Goal: Information Seeking & Learning: Learn about a topic

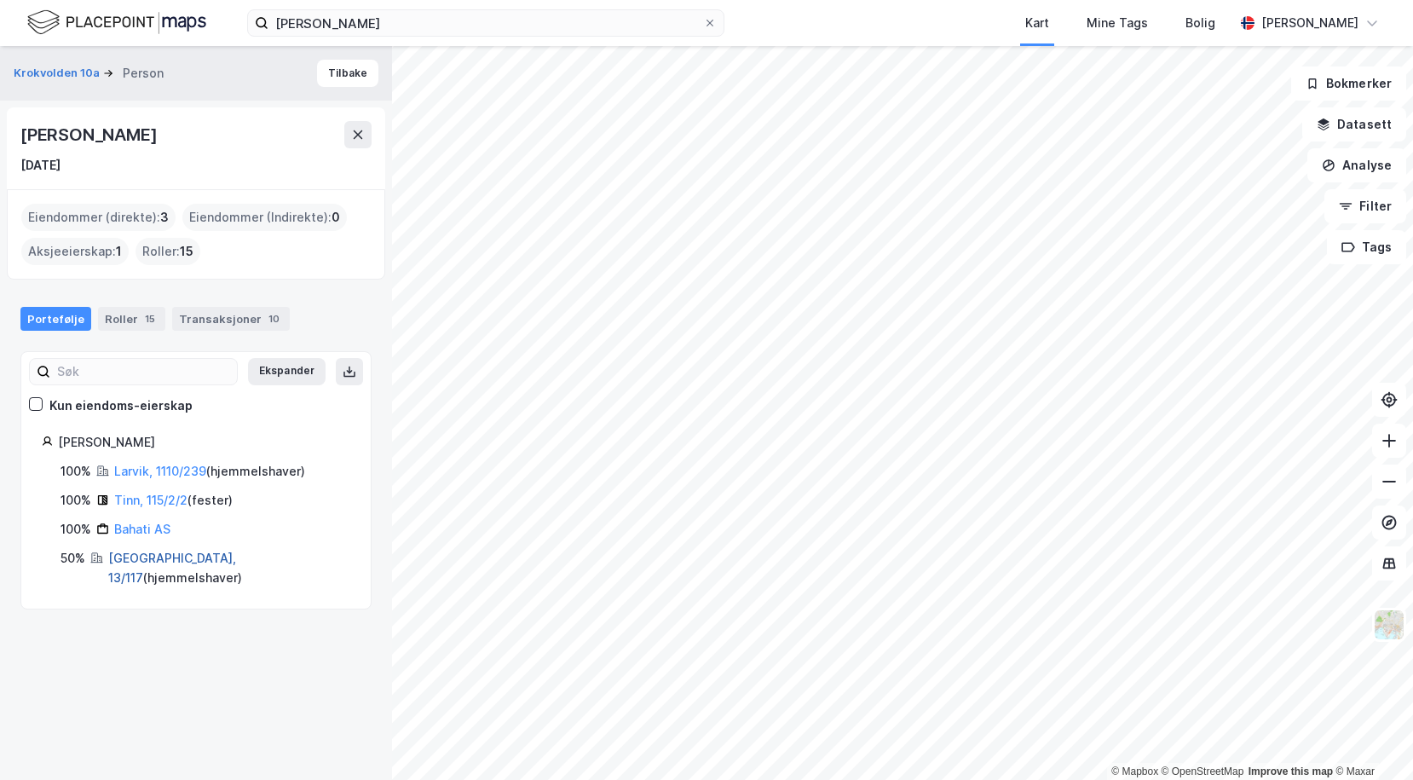
click at [136, 552] on link "[GEOGRAPHIC_DATA], 13/117" at bounding box center [172, 568] width 128 height 35
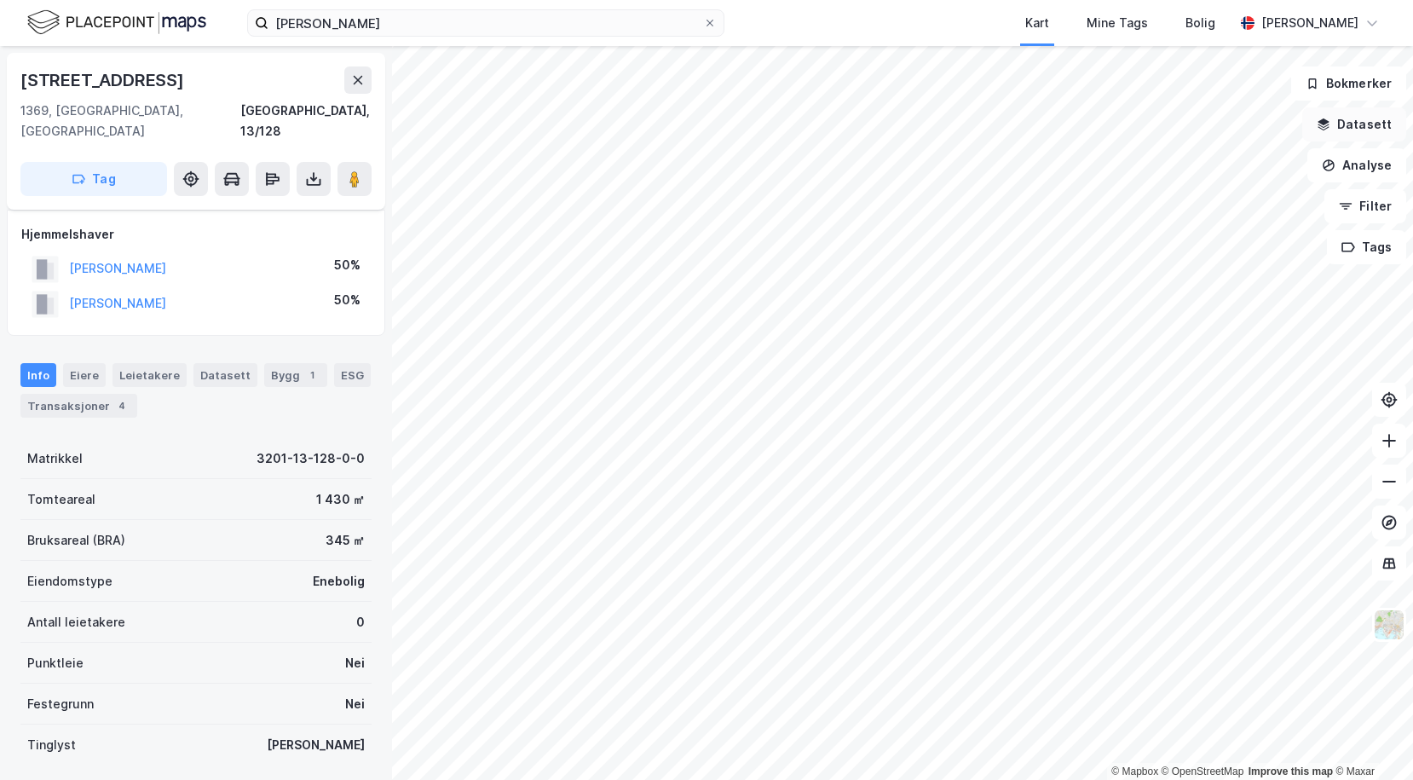
scroll to position [9, 0]
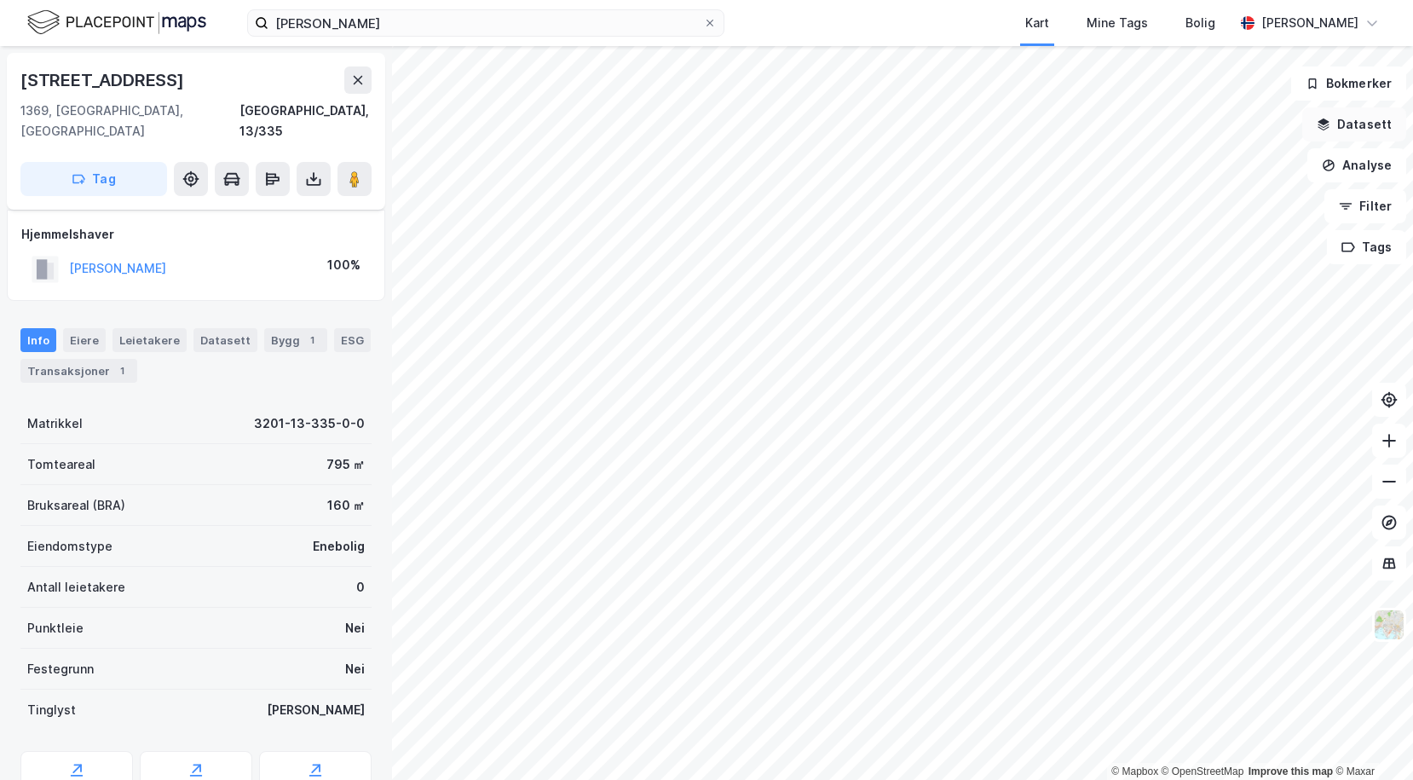
scroll to position [9, 0]
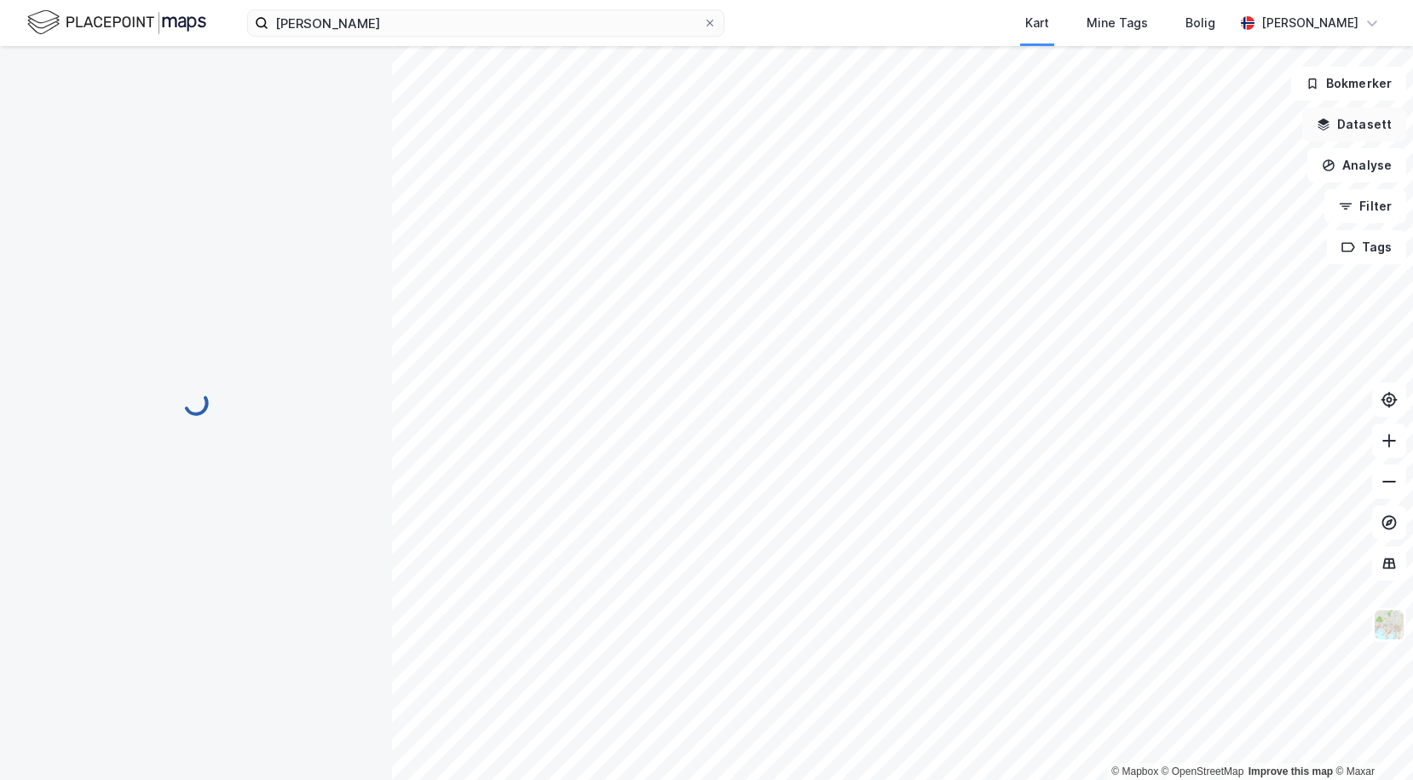
scroll to position [9, 0]
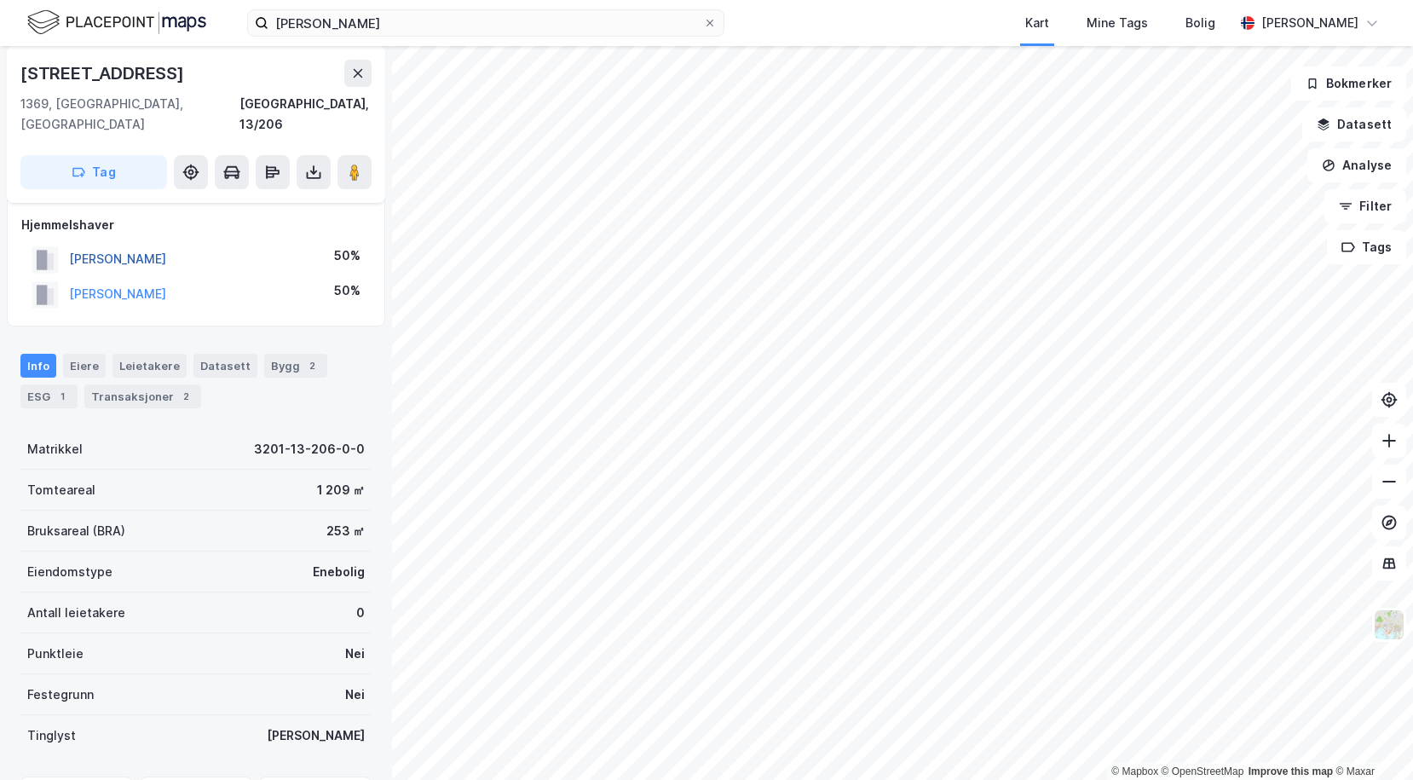
click at [0, 0] on button "[PERSON_NAME]" at bounding box center [0, 0] width 0 height 0
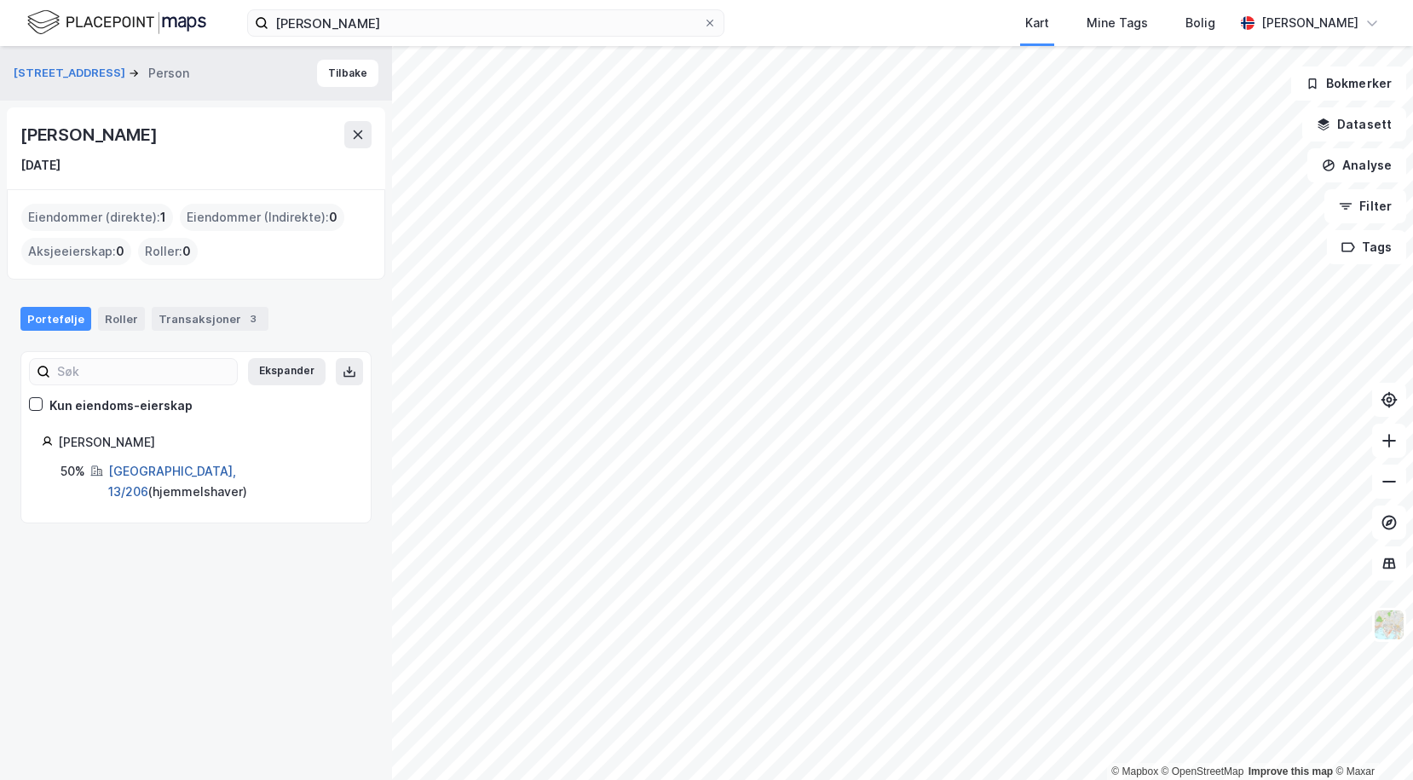
click at [135, 468] on link "[GEOGRAPHIC_DATA], 13/206" at bounding box center [172, 481] width 128 height 35
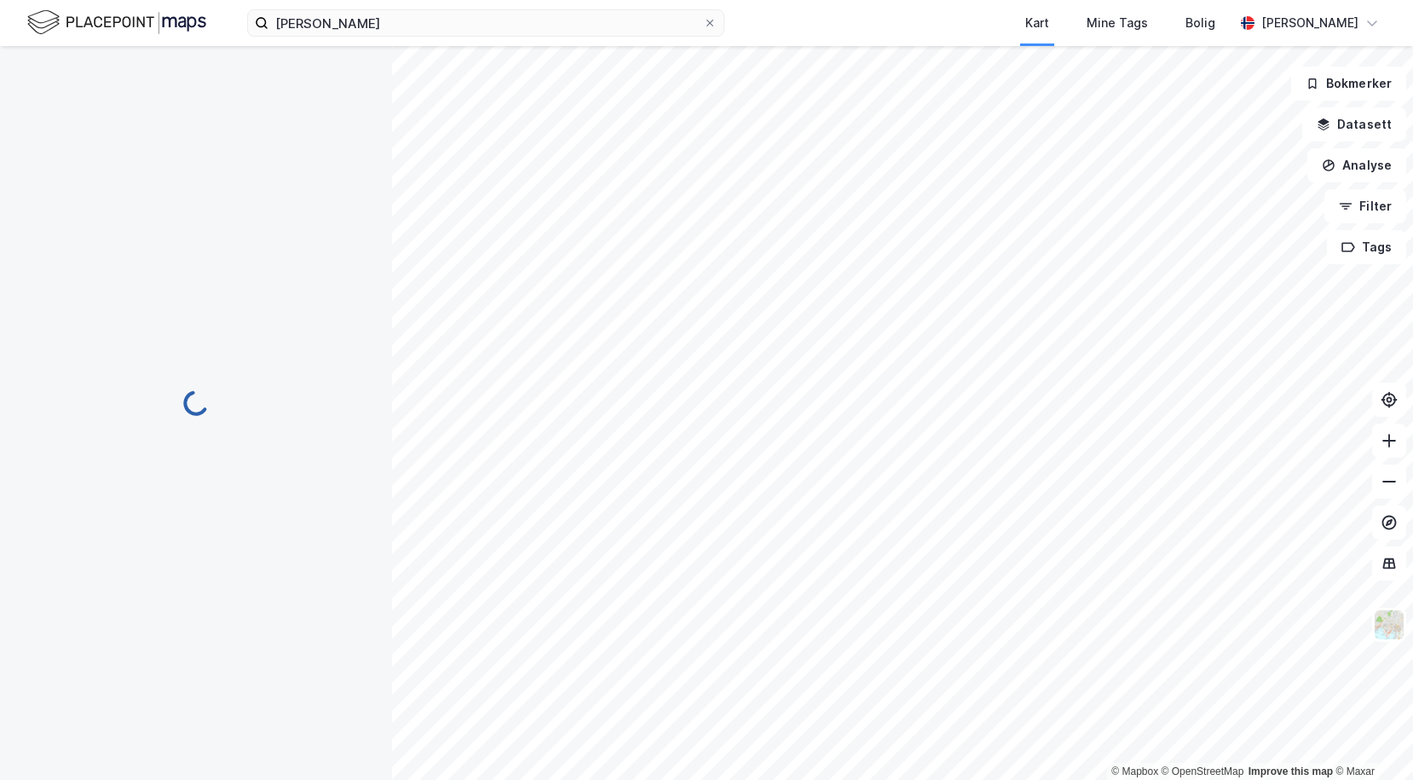
scroll to position [9, 0]
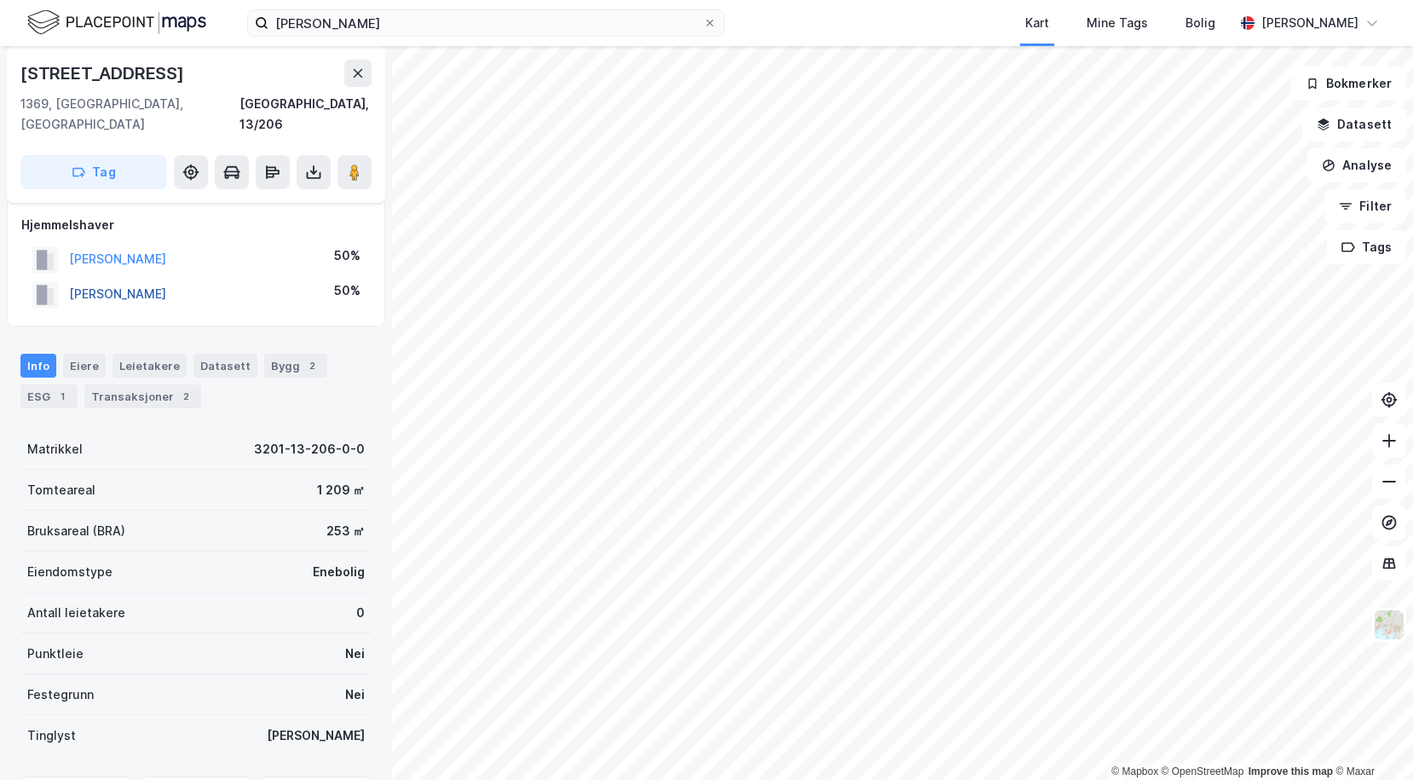
click at [0, 0] on button "[PERSON_NAME]" at bounding box center [0, 0] width 0 height 0
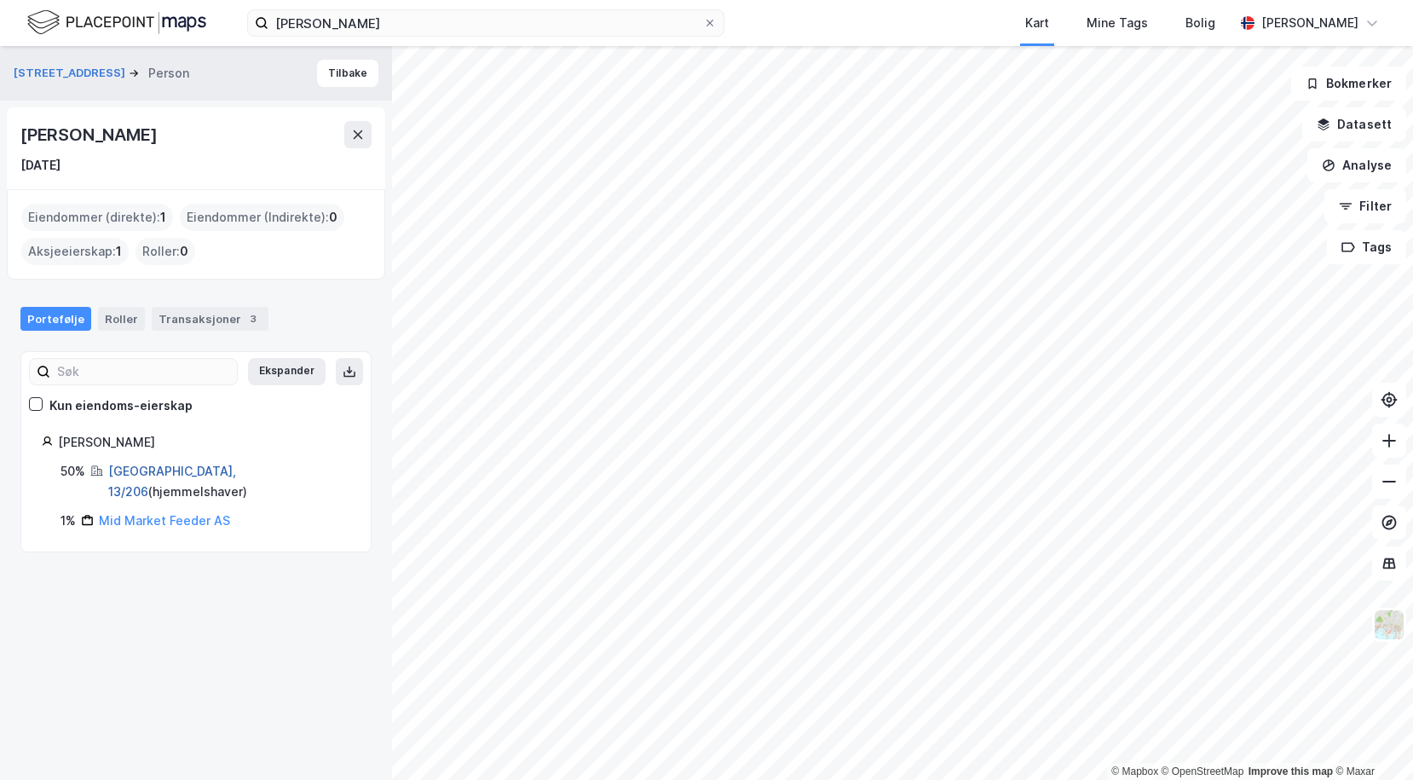
click at [150, 474] on link "[GEOGRAPHIC_DATA], 13/206" at bounding box center [172, 481] width 128 height 35
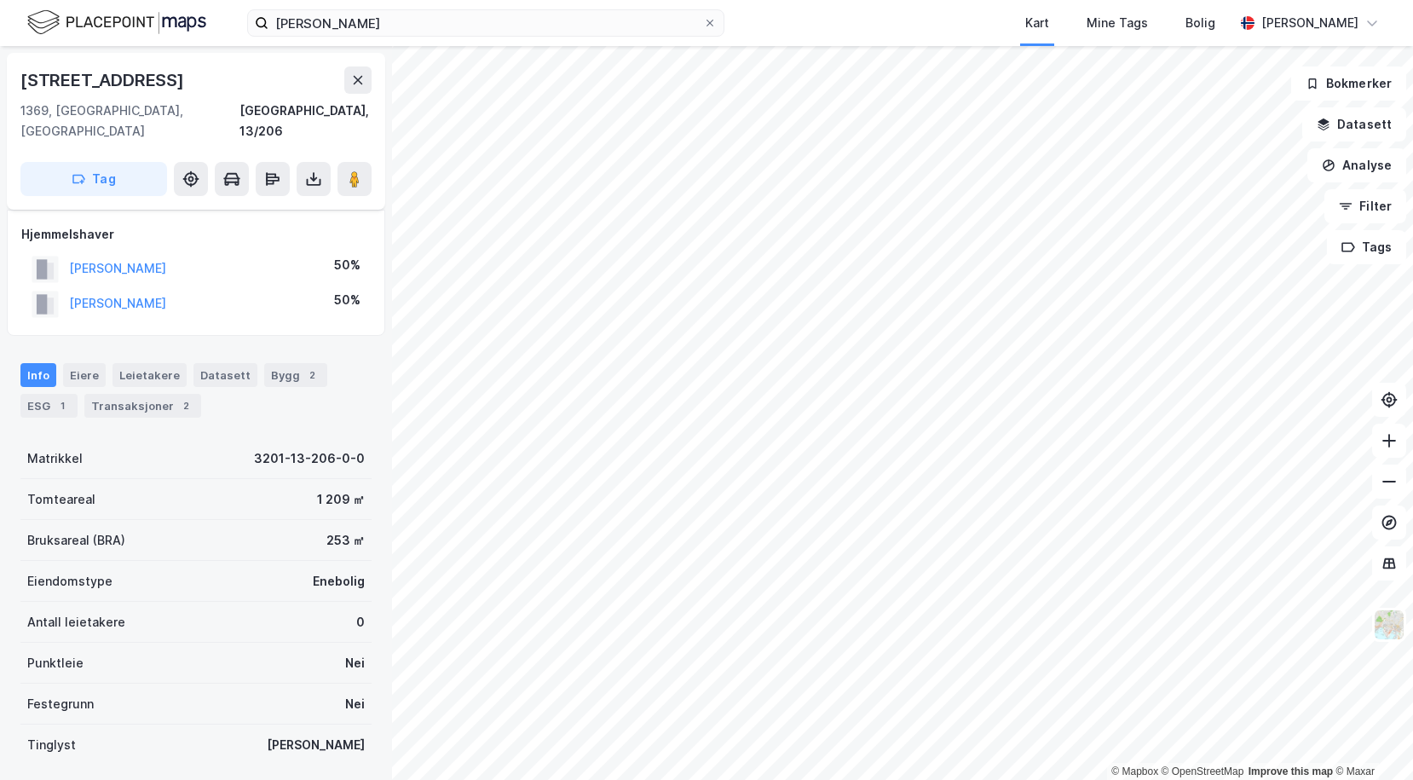
scroll to position [9, 0]
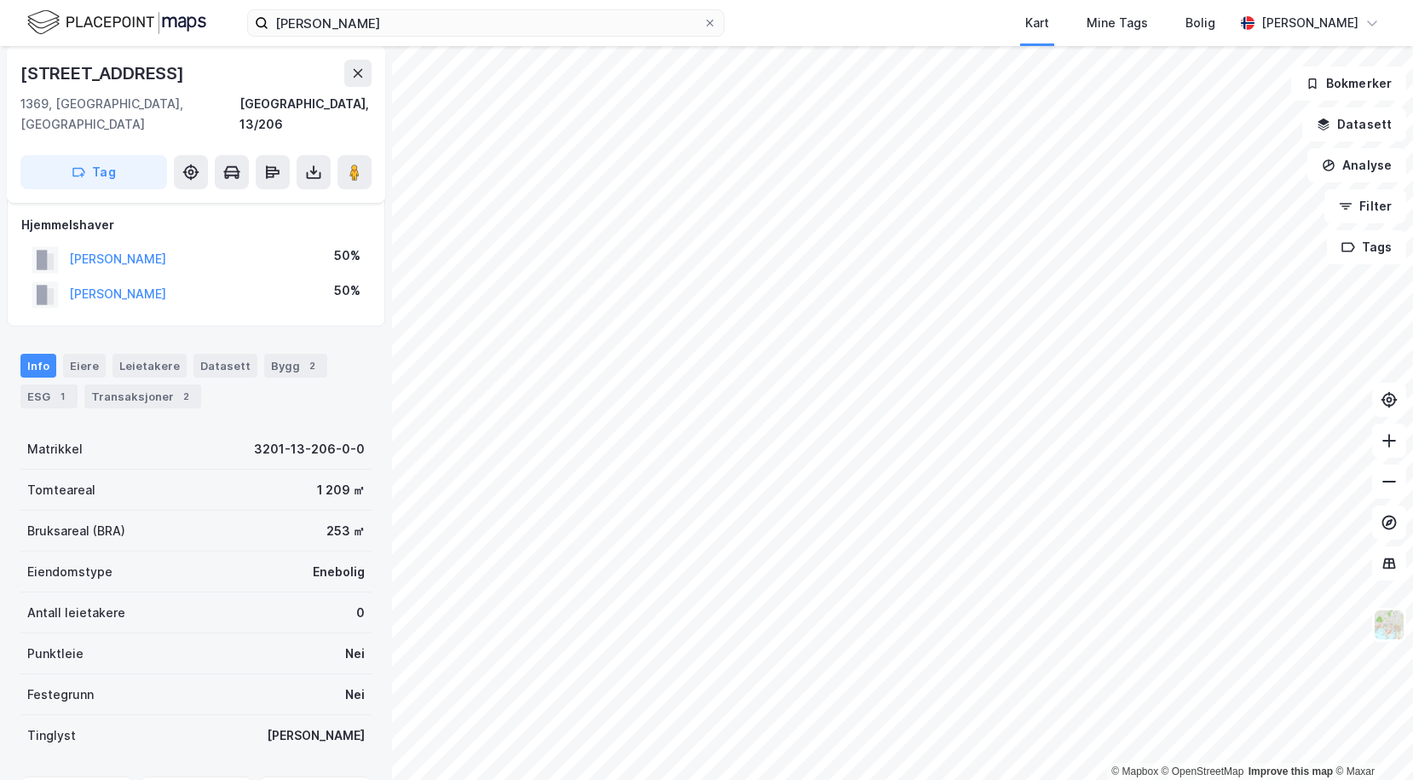
click at [337, 598] on div "© Mapbox © OpenStreetMap Improve this map © Maxar [STREET_ADDRESS] 1369, [STREE…" at bounding box center [706, 413] width 1413 height 734
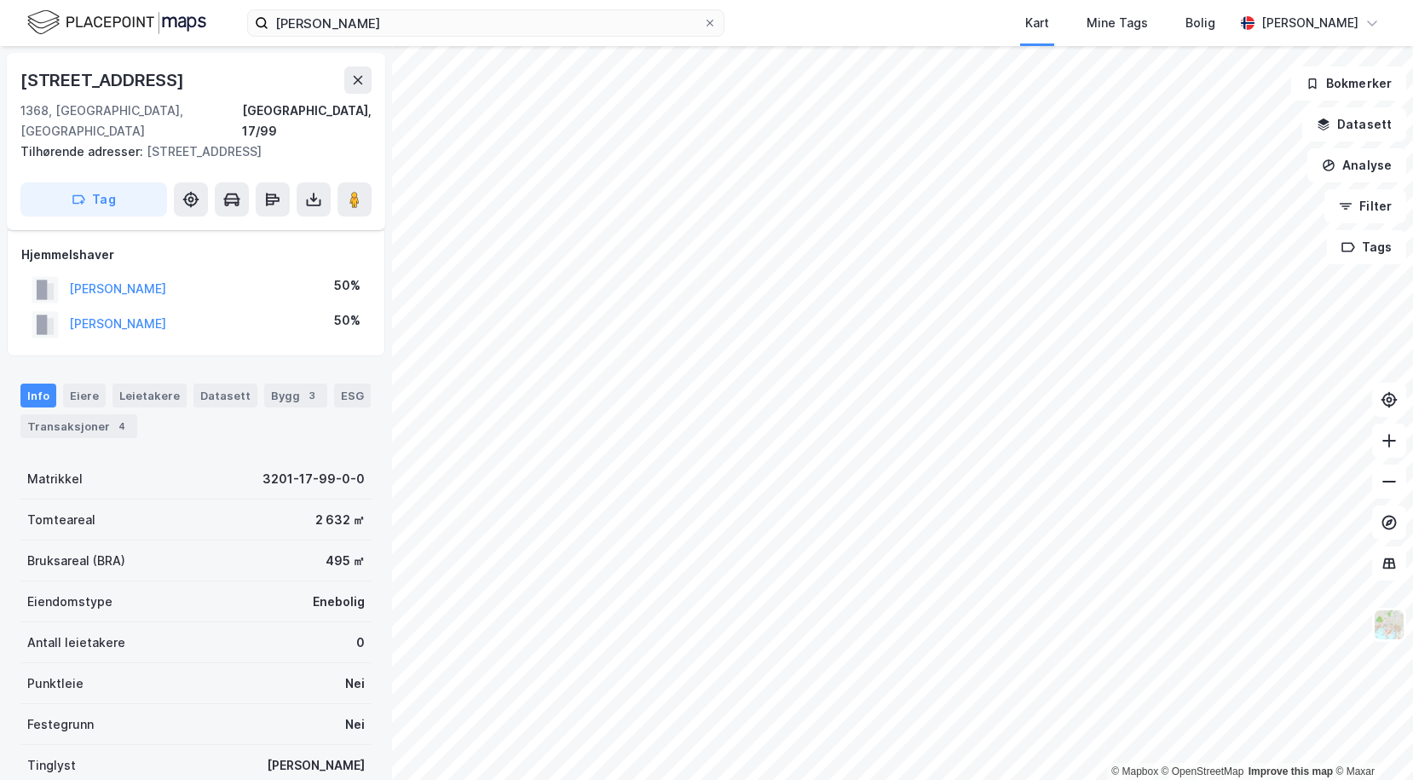
scroll to position [9, 0]
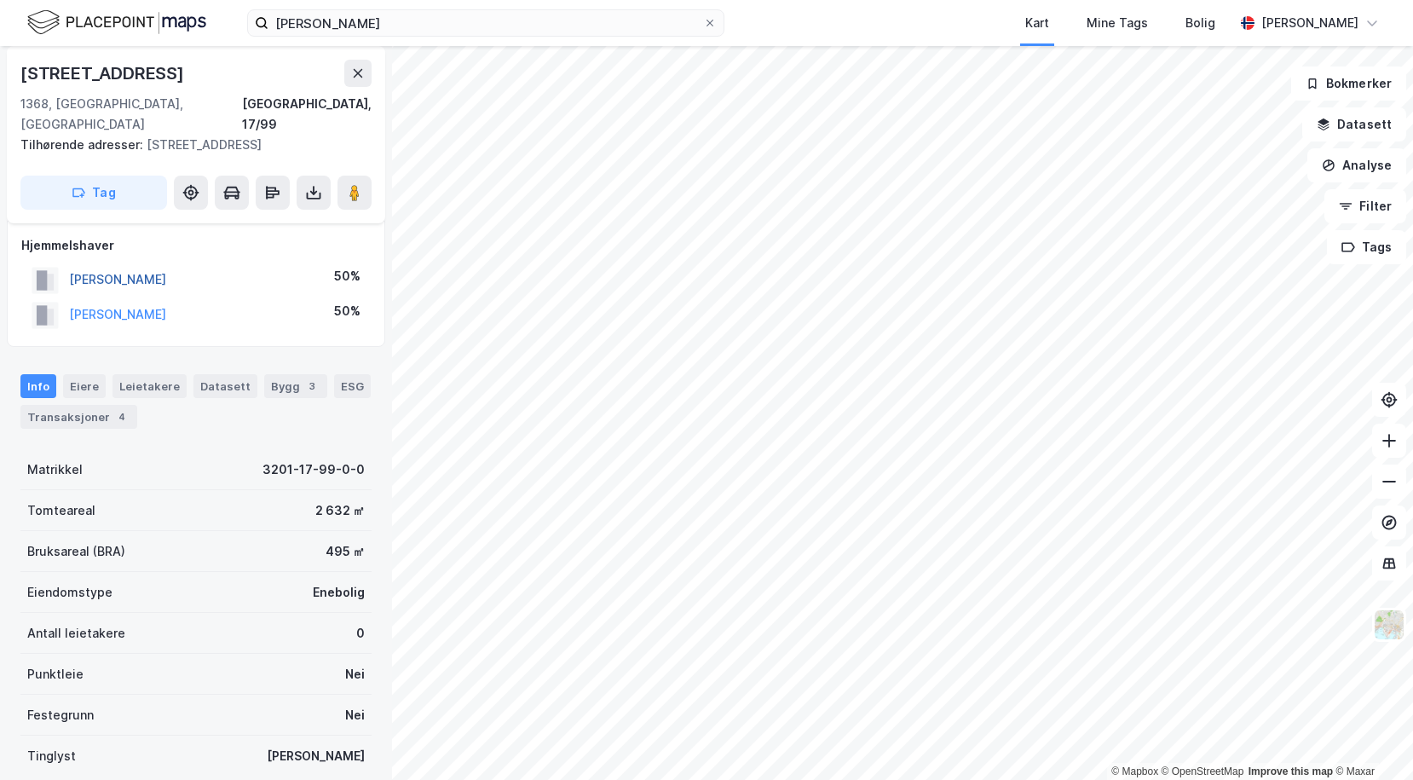
click at [0, 0] on button "[PERSON_NAME]" at bounding box center [0, 0] width 0 height 0
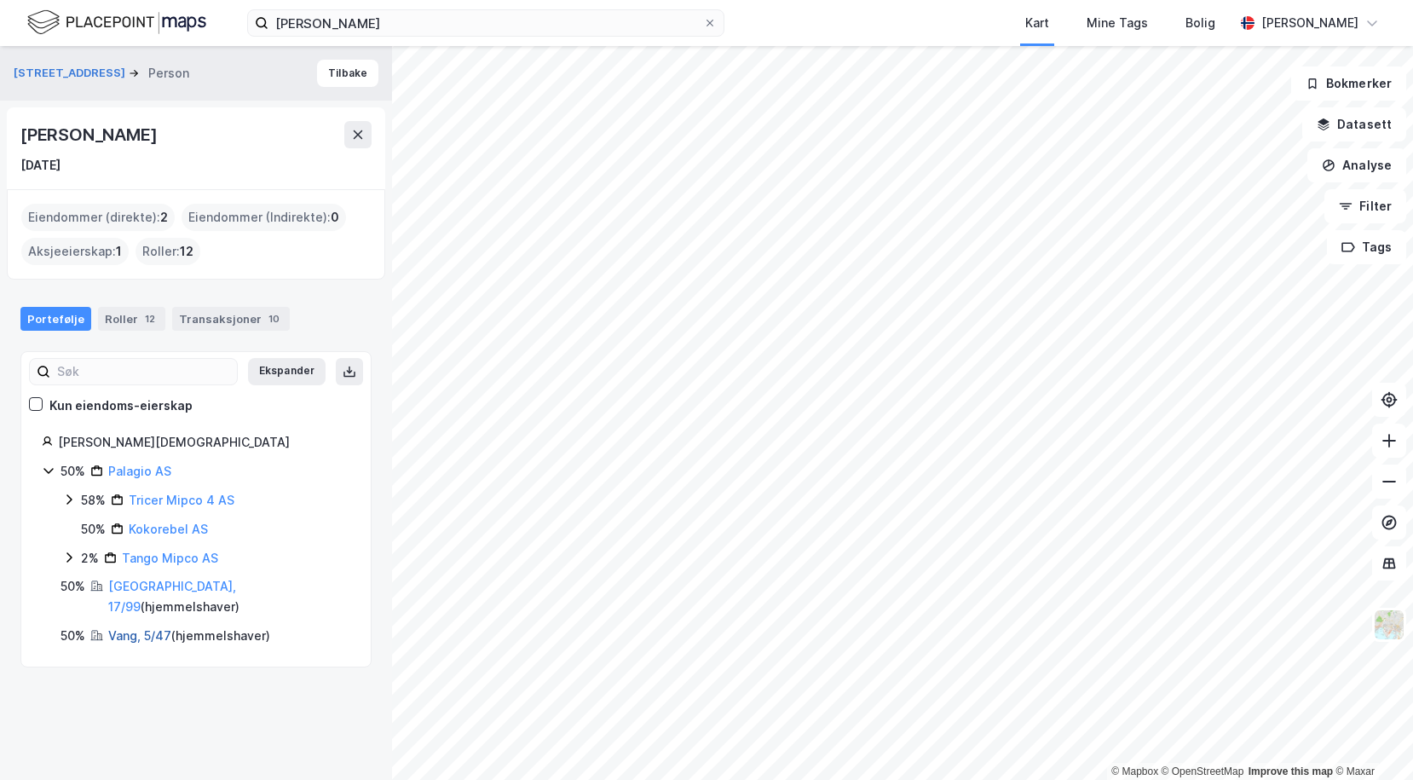
click at [139, 628] on link "Vang, 5/47" at bounding box center [139, 635] width 63 height 14
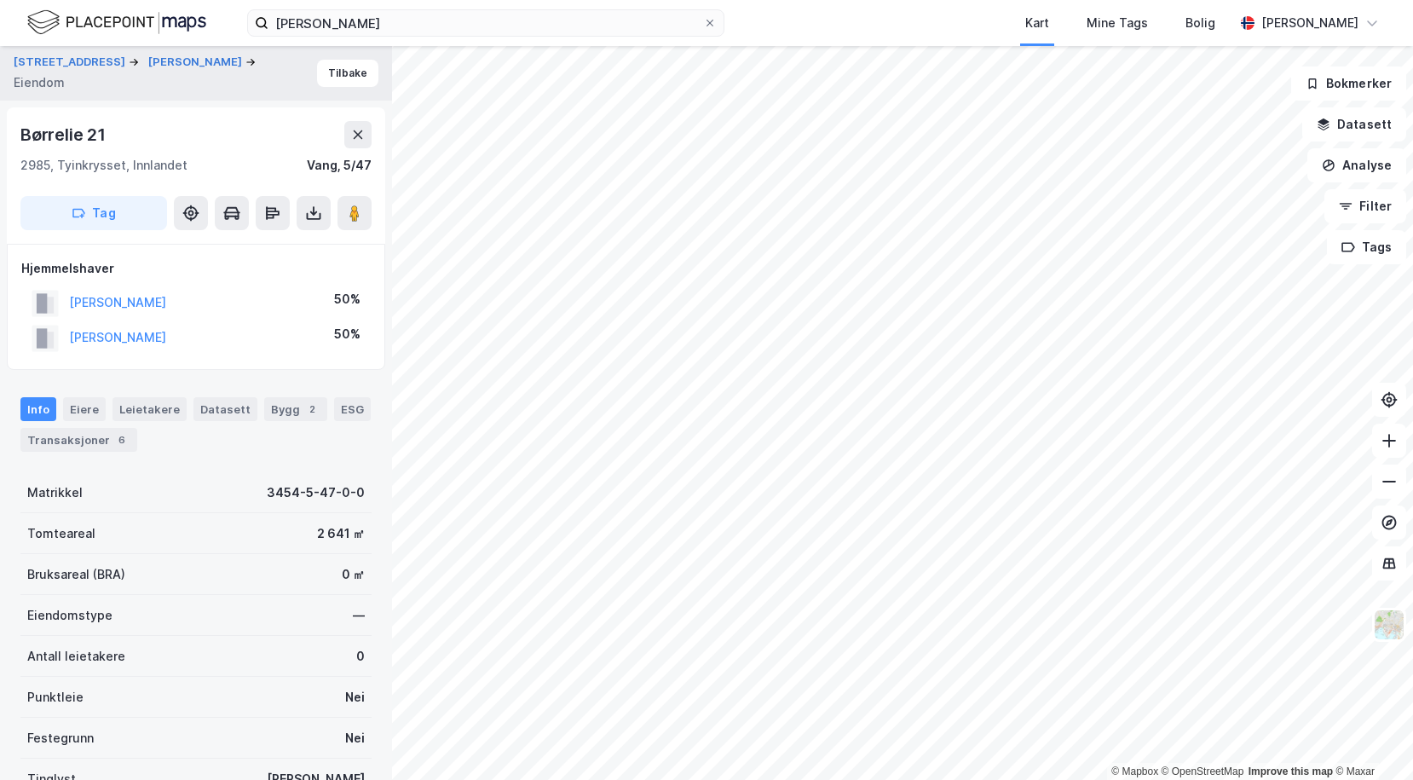
scroll to position [9, 0]
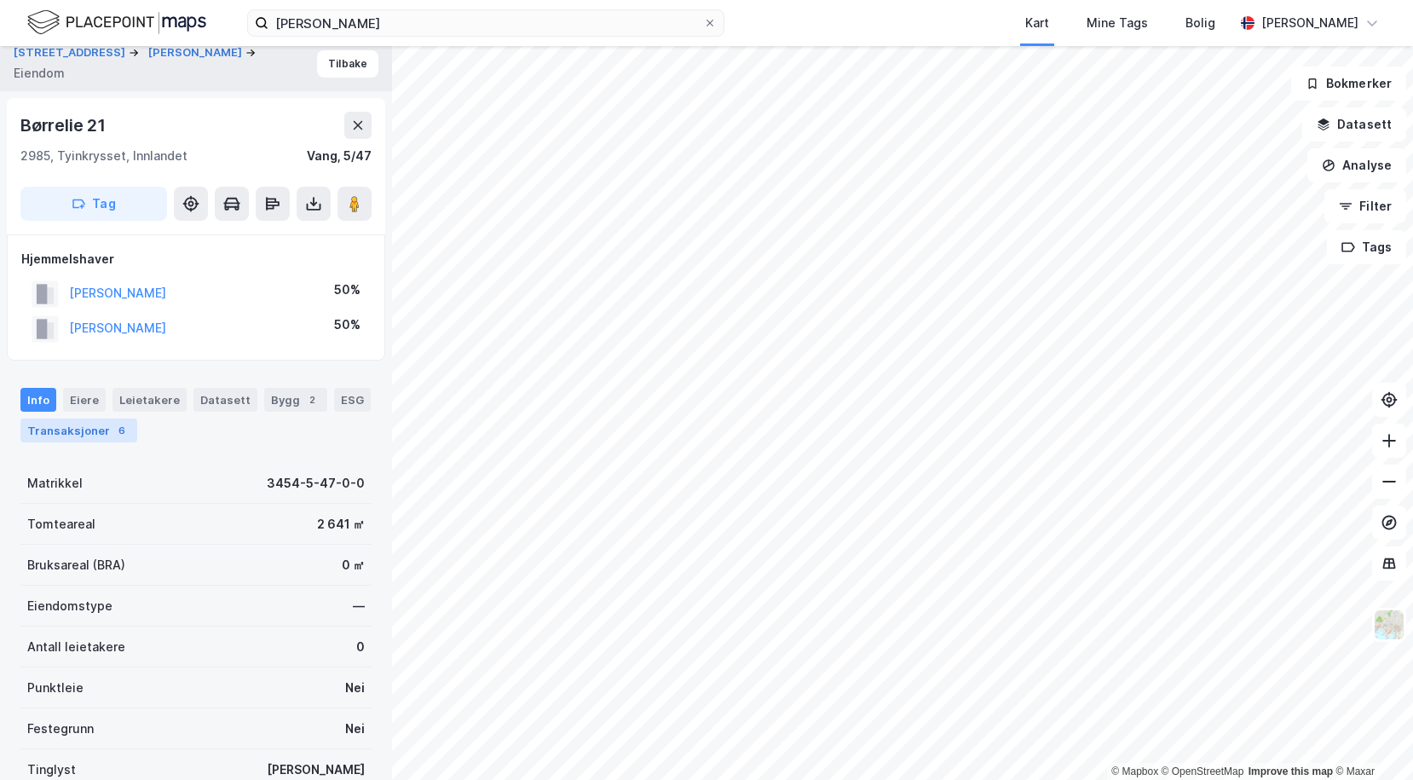
click at [77, 437] on div "Transaksjoner 6" at bounding box center [78, 431] width 117 height 24
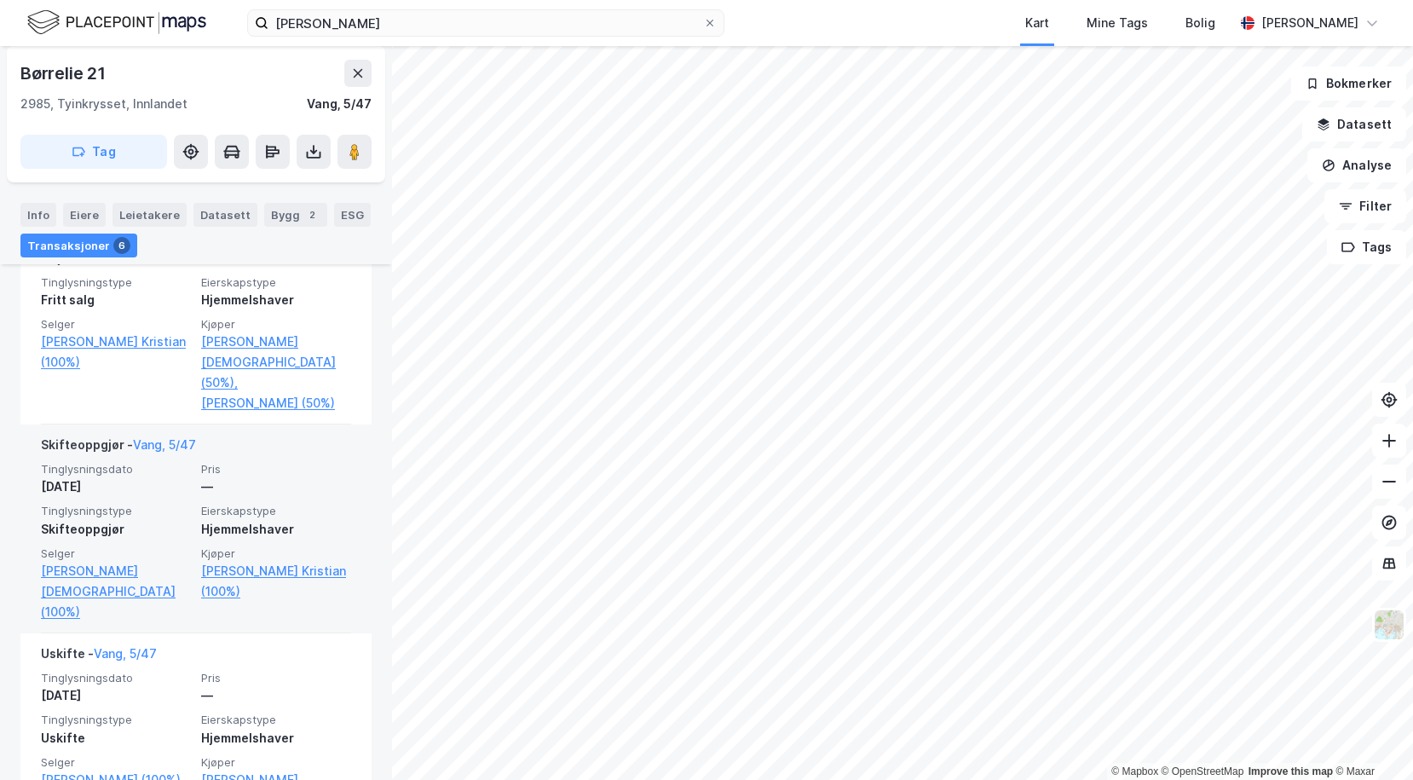
scroll to position [606, 0]
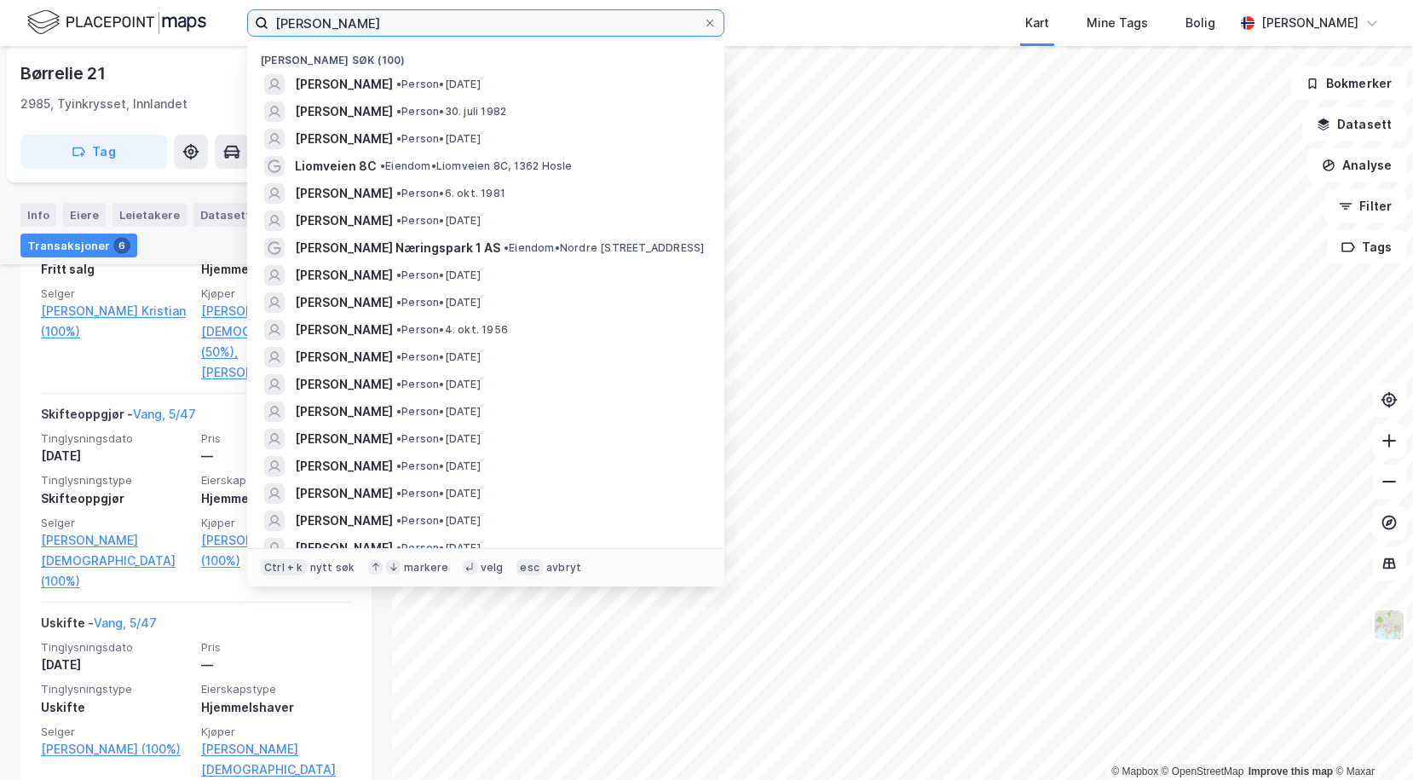
click at [344, 26] on input "[PERSON_NAME]" at bounding box center [486, 23] width 435 height 26
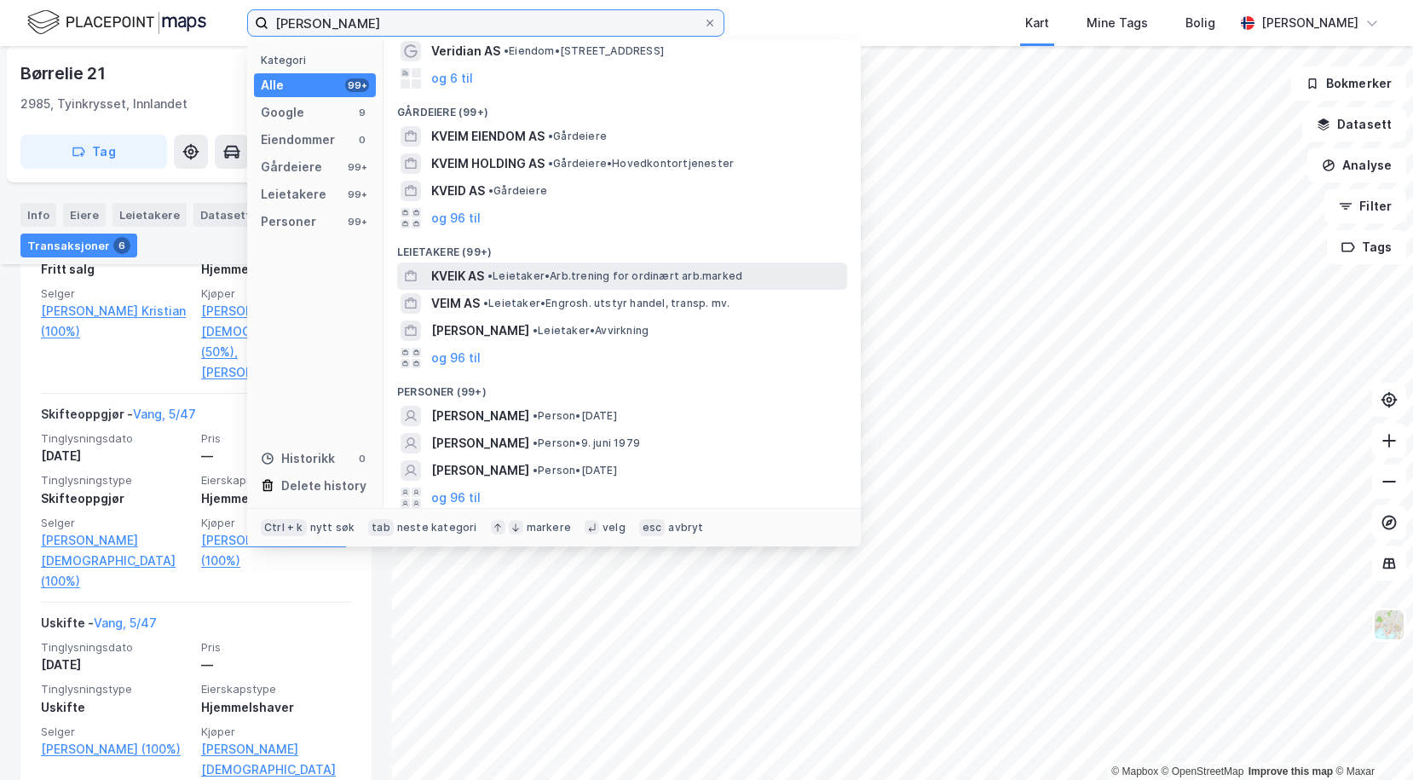
scroll to position [105, 0]
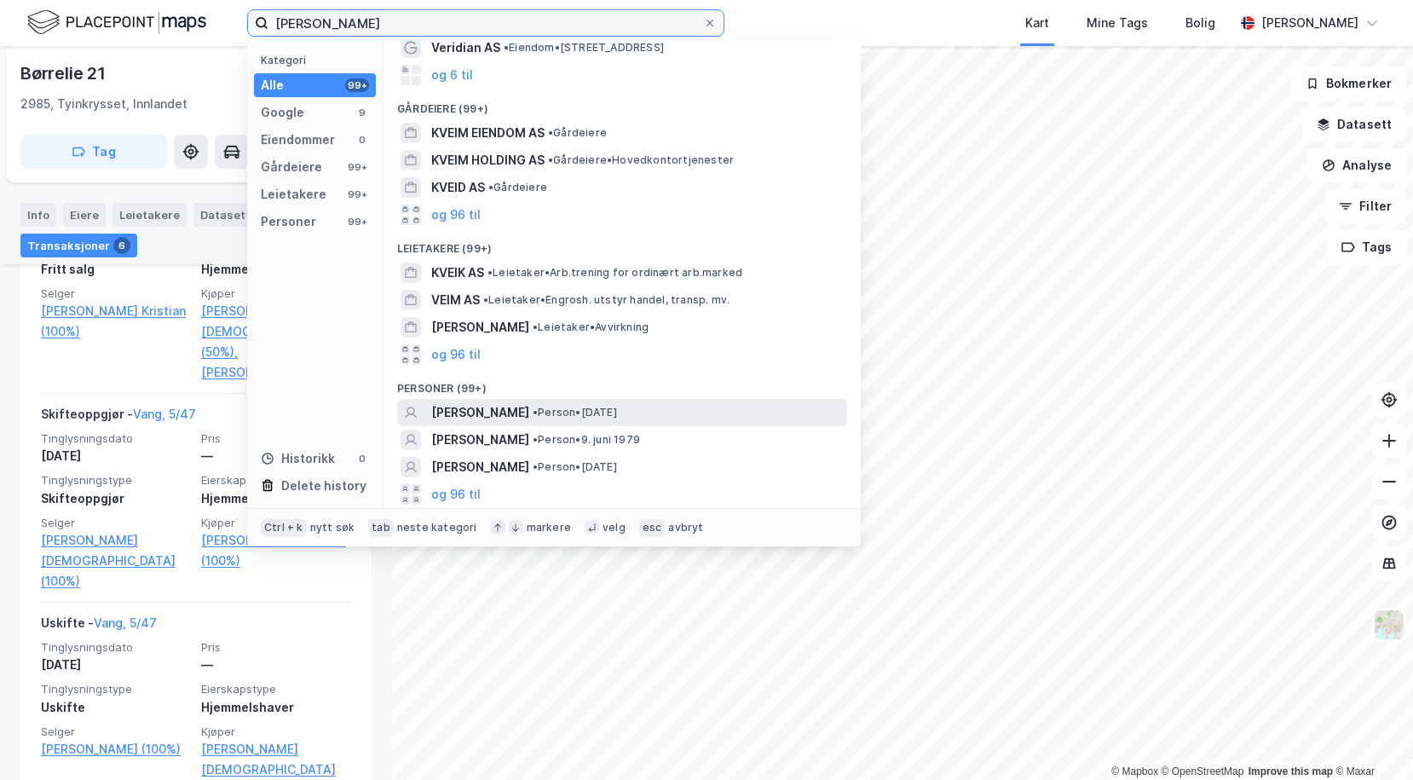
type input "[PERSON_NAME]"
click at [477, 411] on span "[PERSON_NAME]" at bounding box center [480, 412] width 98 height 20
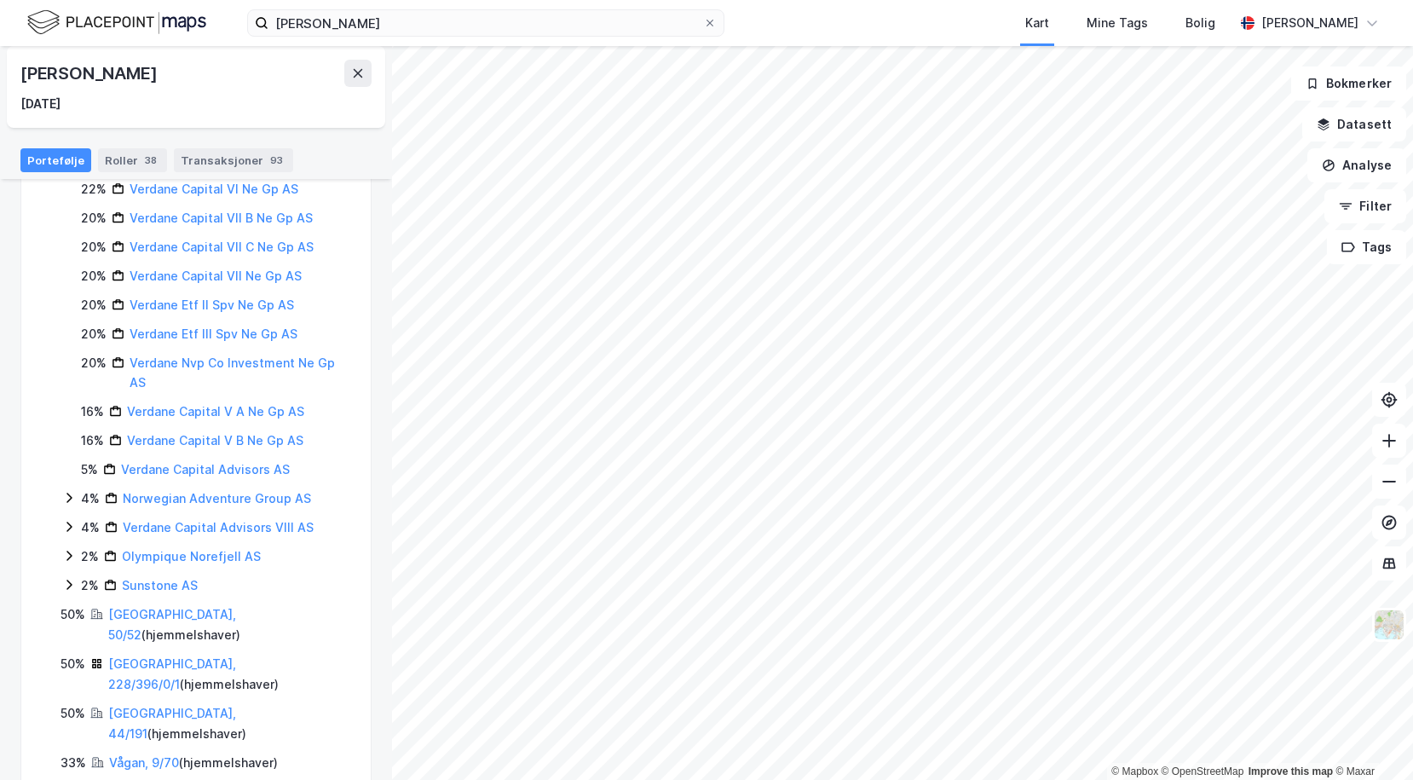
scroll to position [608, 0]
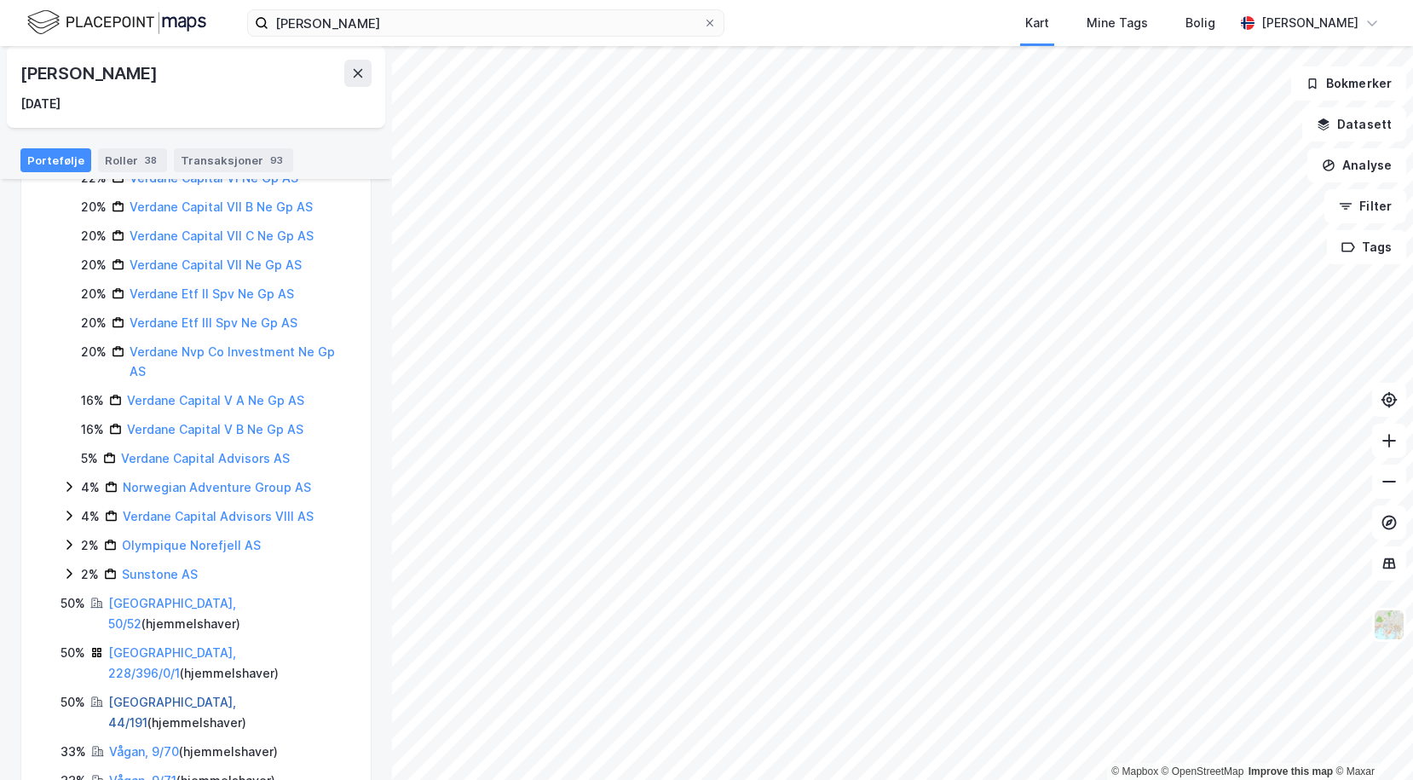
click at [136, 695] on link "[GEOGRAPHIC_DATA], 44/191" at bounding box center [172, 712] width 128 height 35
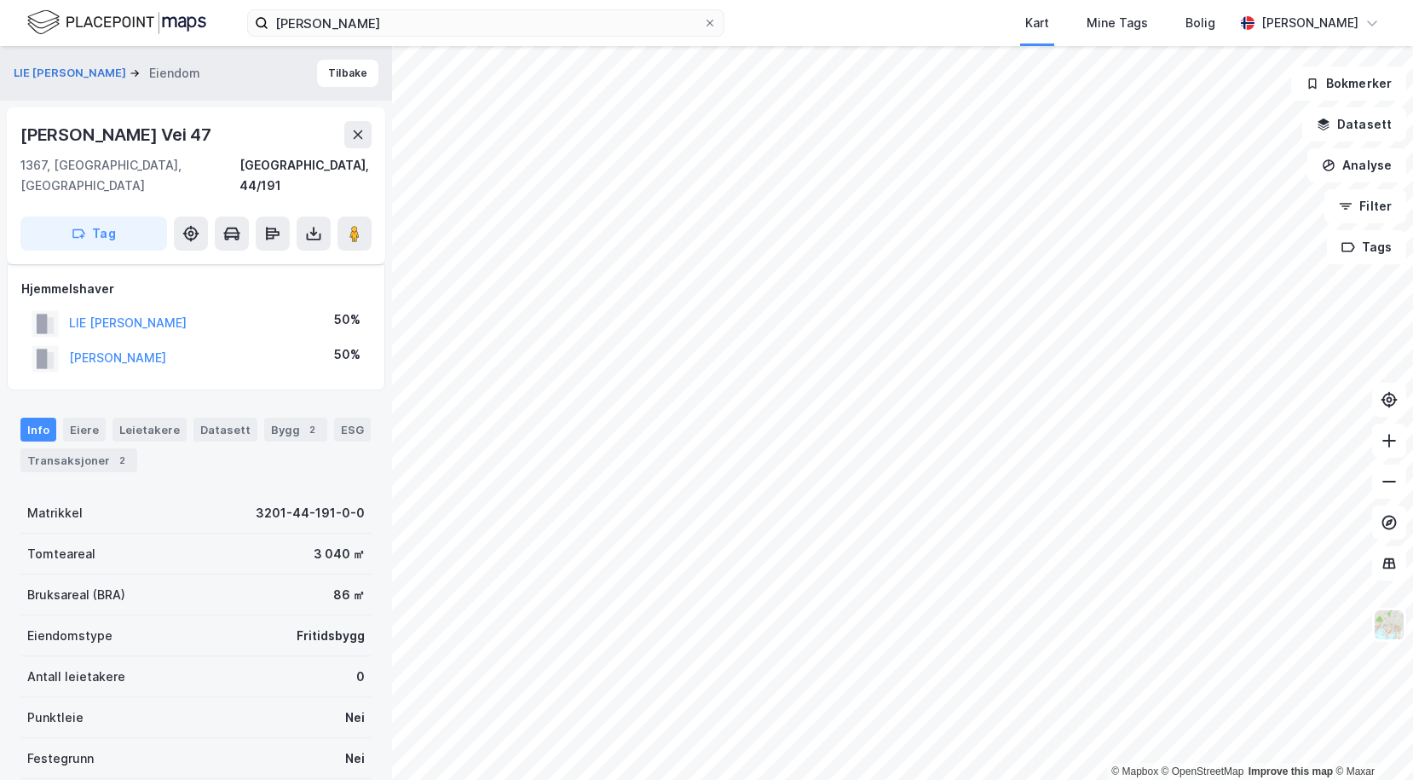
scroll to position [219, 0]
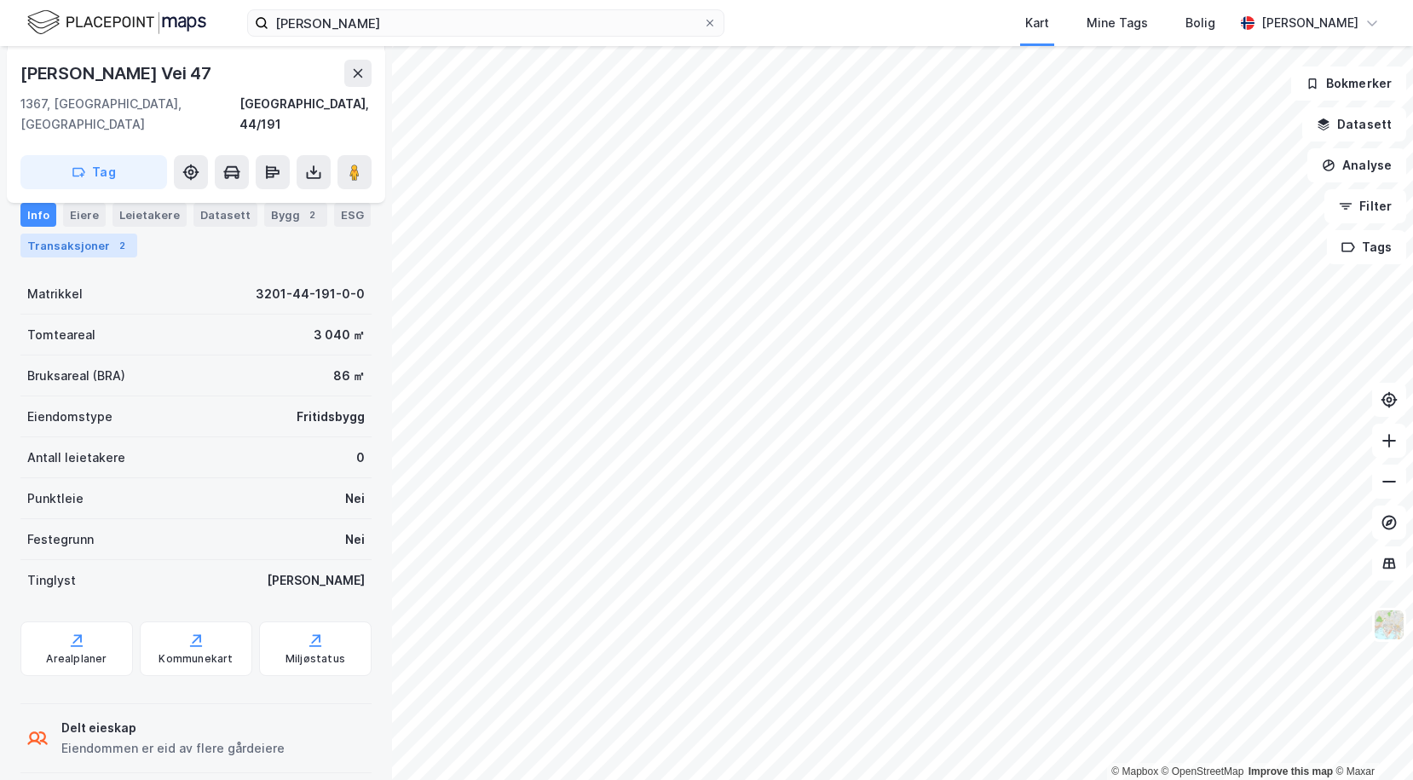
click at [66, 251] on div "Transaksjoner 2" at bounding box center [78, 246] width 117 height 24
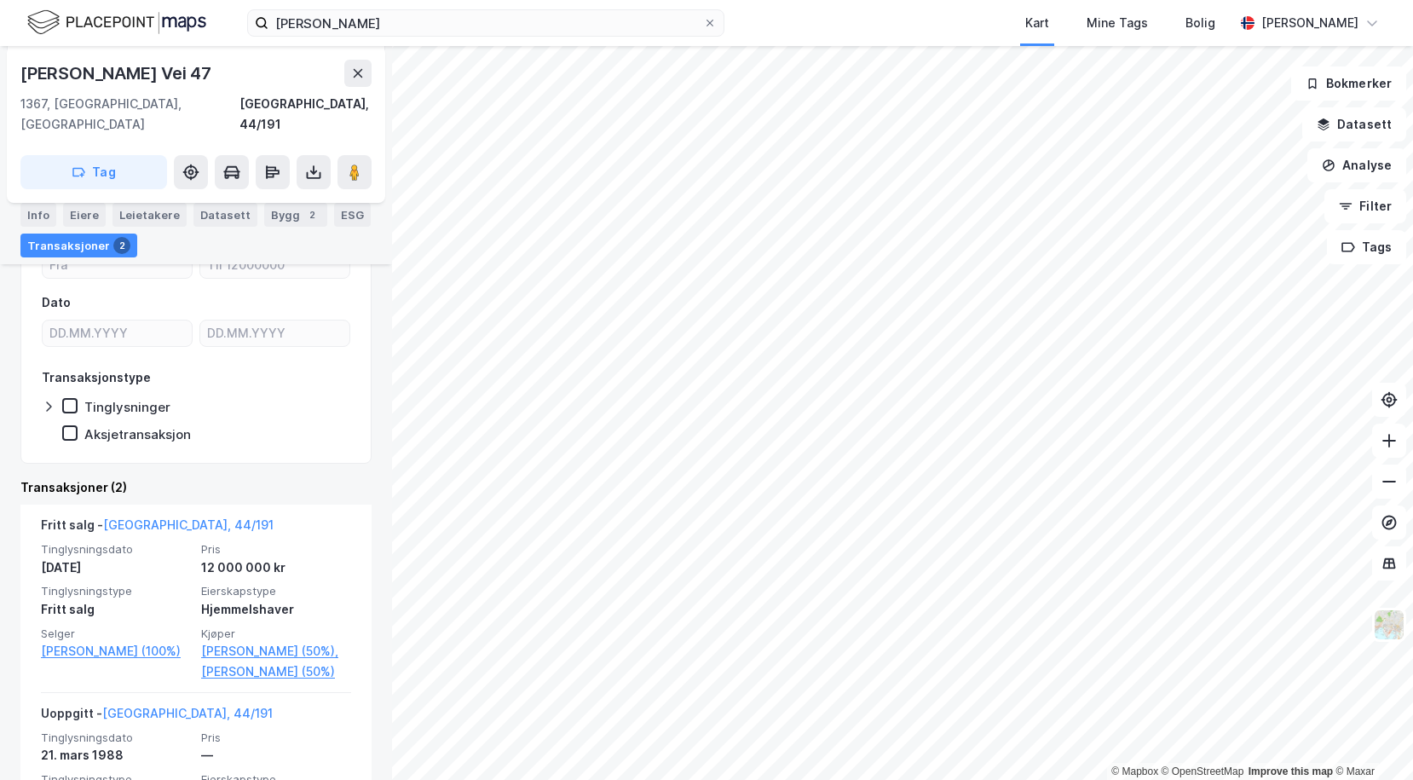
scroll to position [304, 0]
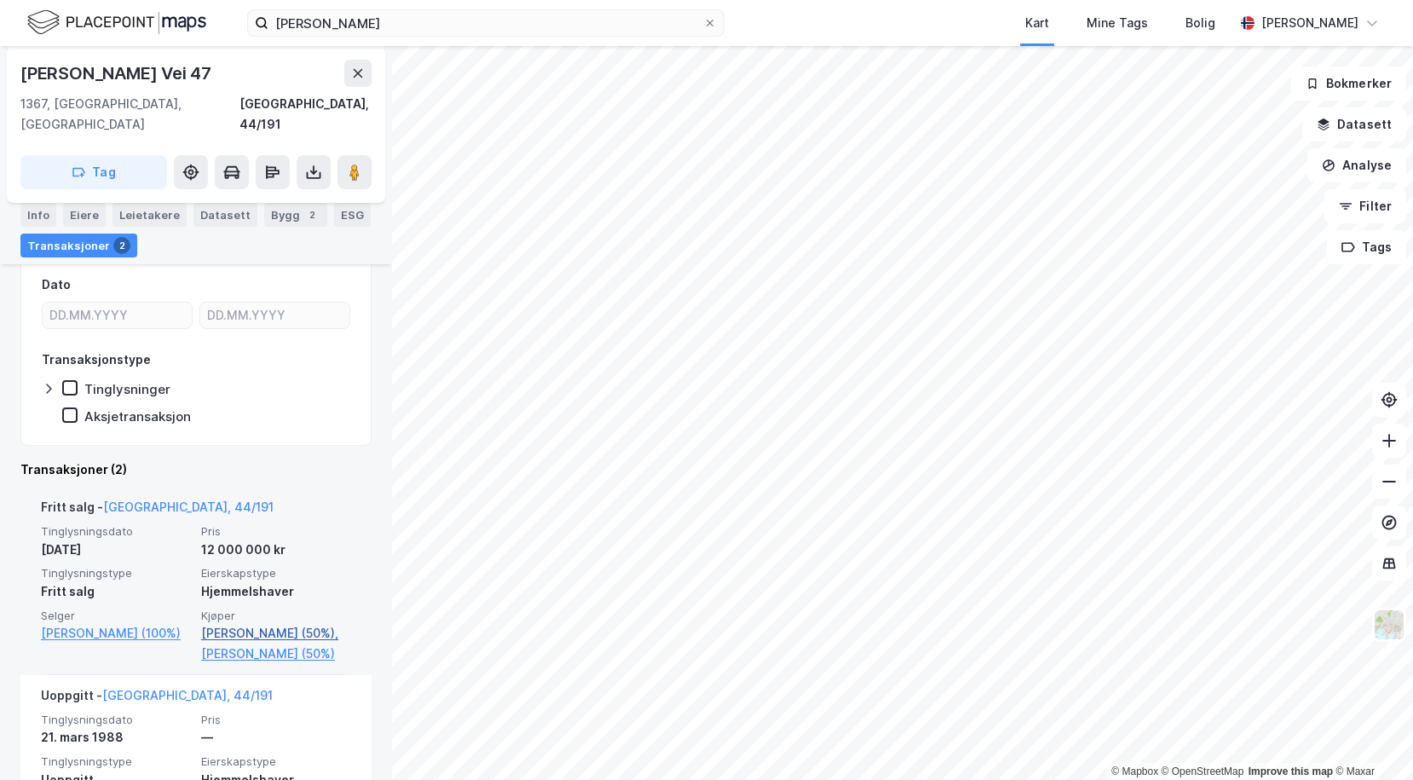
click at [227, 623] on link "[PERSON_NAME] (50%)," at bounding box center [276, 633] width 150 height 20
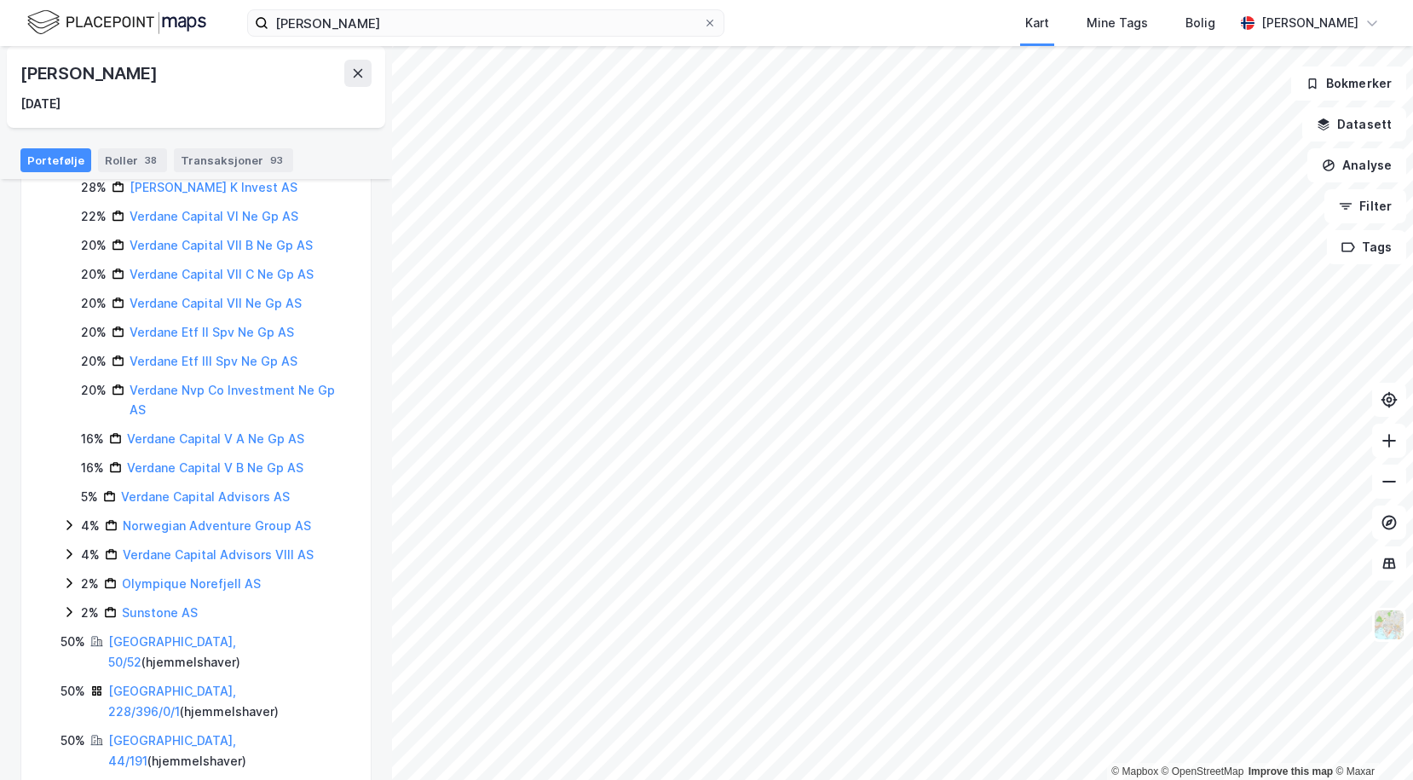
scroll to position [597, 0]
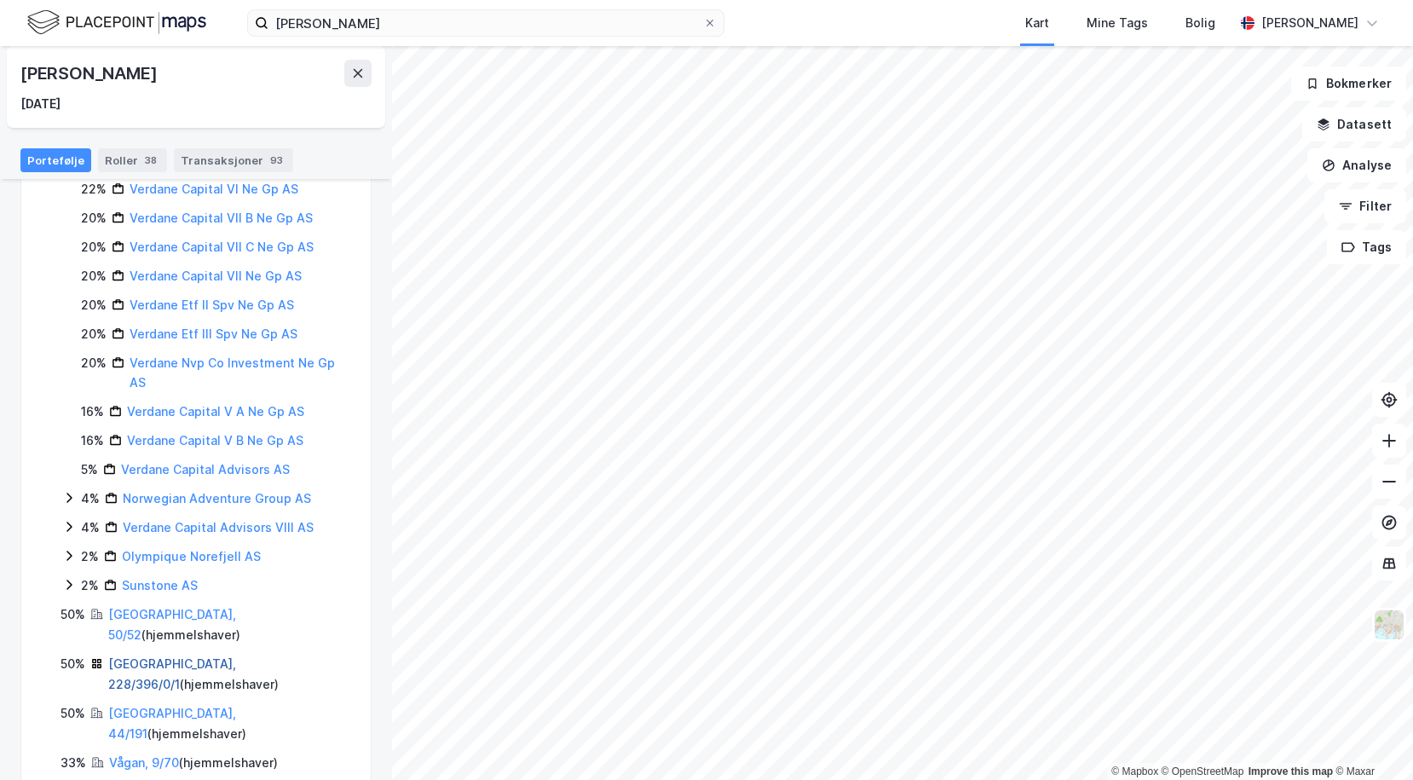
click at [128, 656] on link "[GEOGRAPHIC_DATA], 228/396/0/1" at bounding box center [172, 673] width 128 height 35
